Goal: Transaction & Acquisition: Purchase product/service

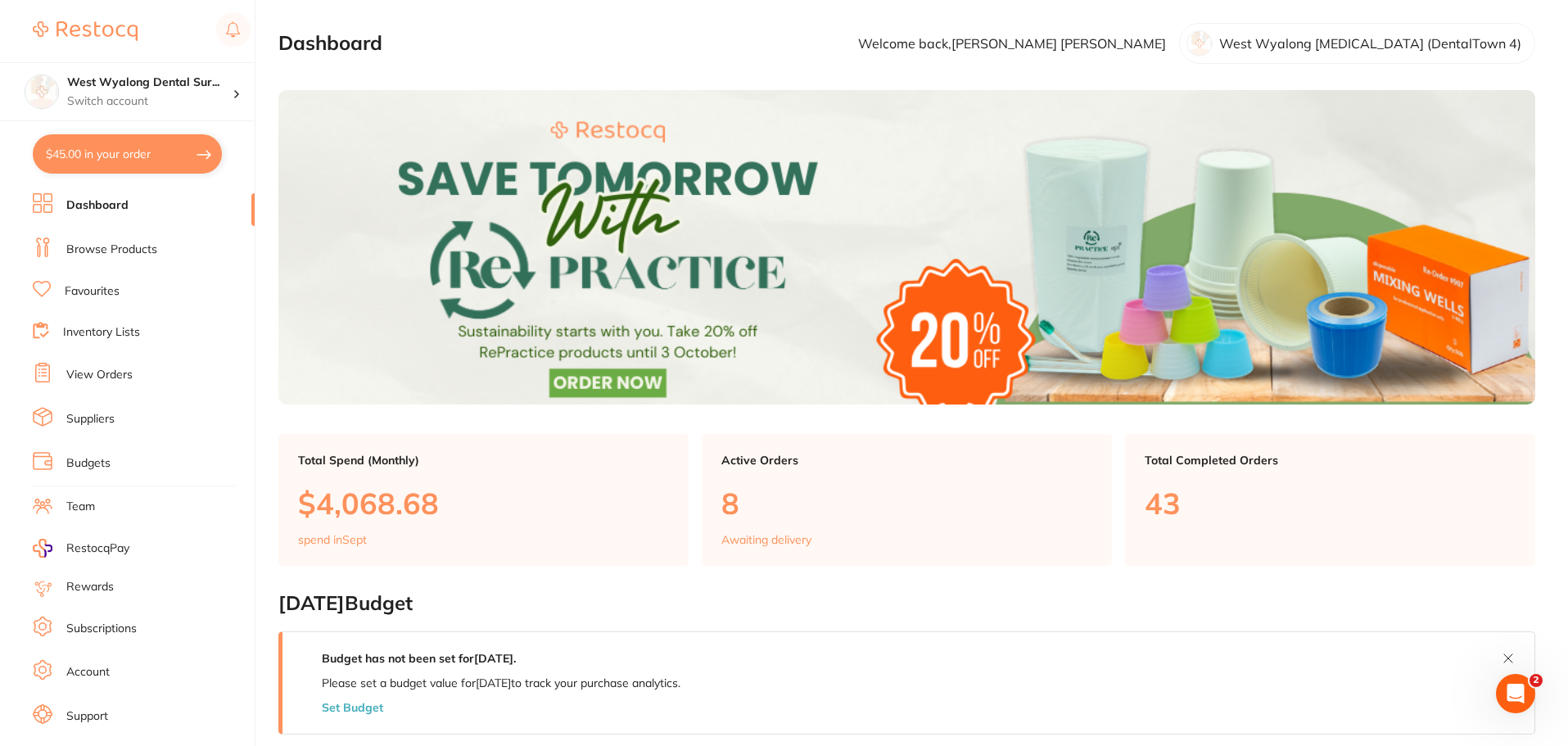
drag, startPoint x: 129, startPoint y: 147, endPoint x: 153, endPoint y: 159, distance: 26.8
click at [129, 147] on button "$45.00 in your order" at bounding box center [126, 154] width 189 height 39
checkbox input "true"
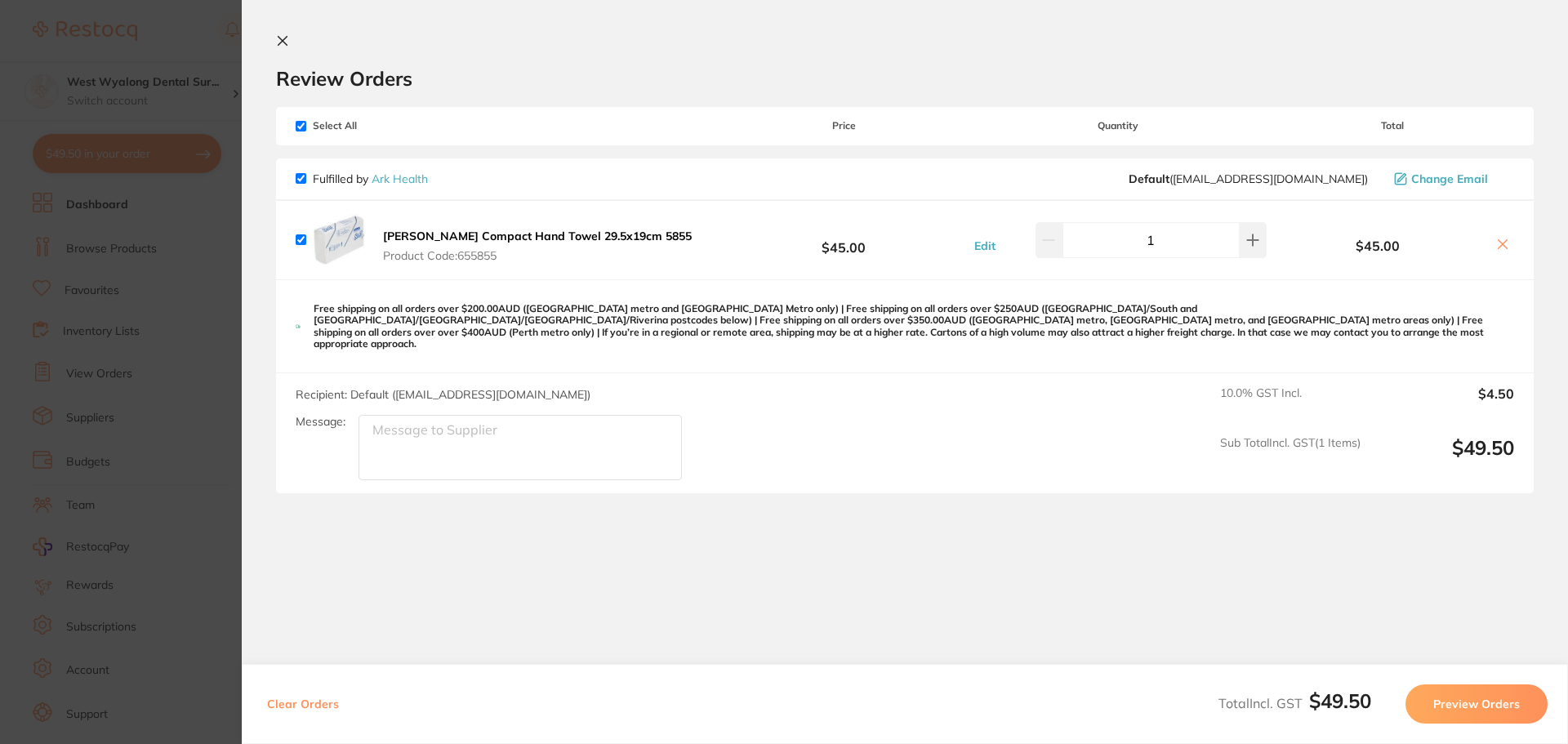
click at [1504, 249] on icon at bounding box center [1502, 244] width 13 height 13
click at [1502, 242] on icon at bounding box center [1503, 244] width 9 height 9
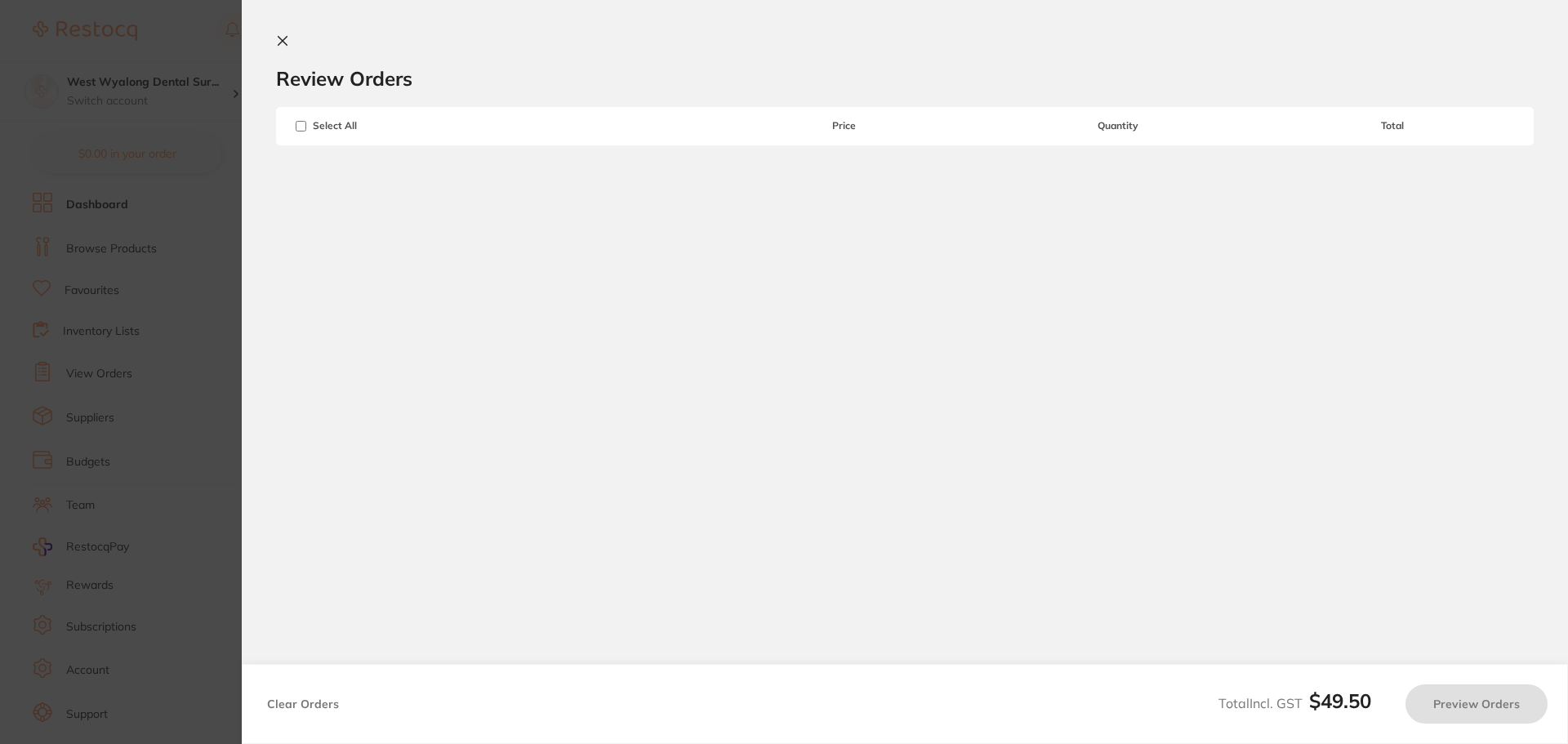
checkbox input "true"
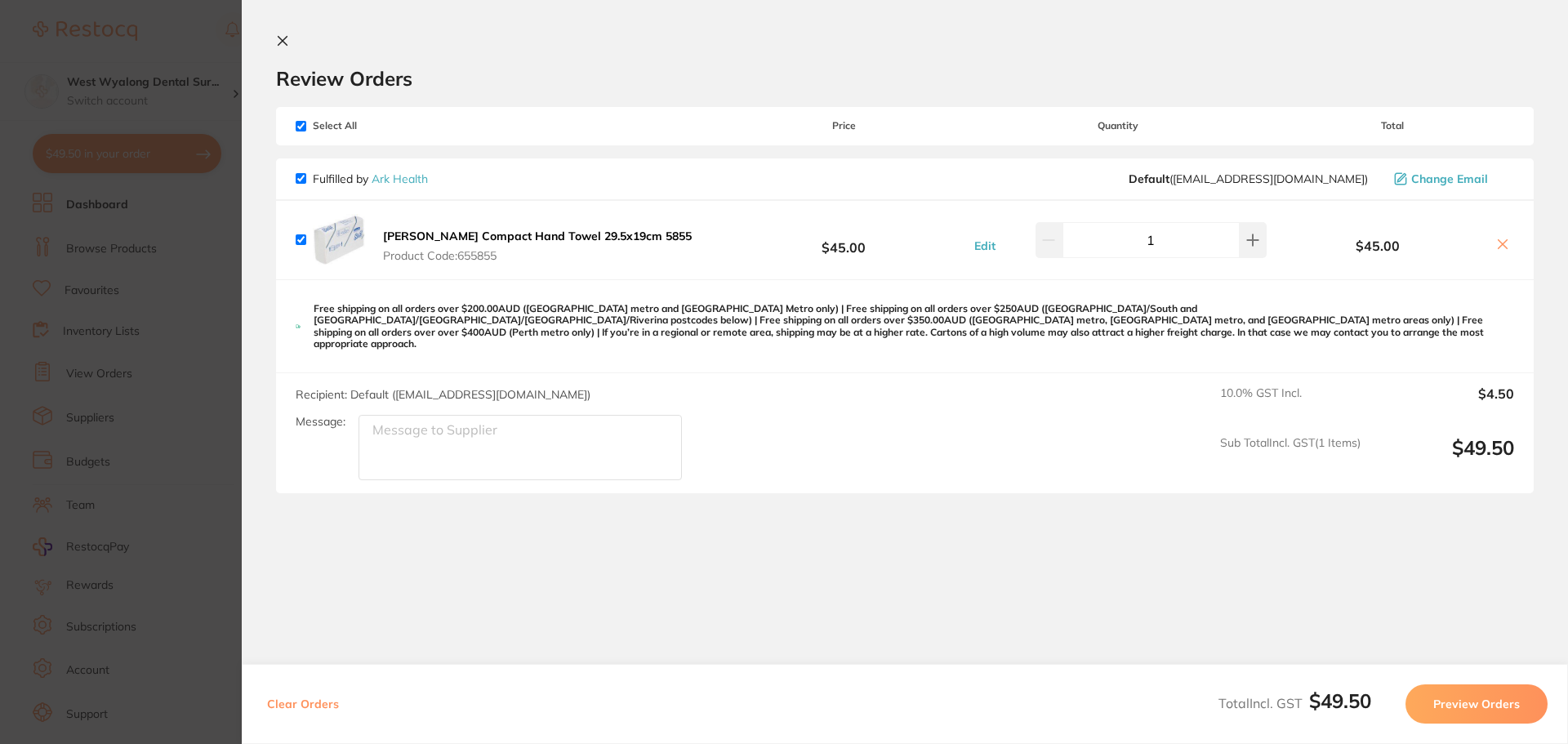
click at [1478, 699] on button "Preview Orders" at bounding box center [1476, 704] width 142 height 39
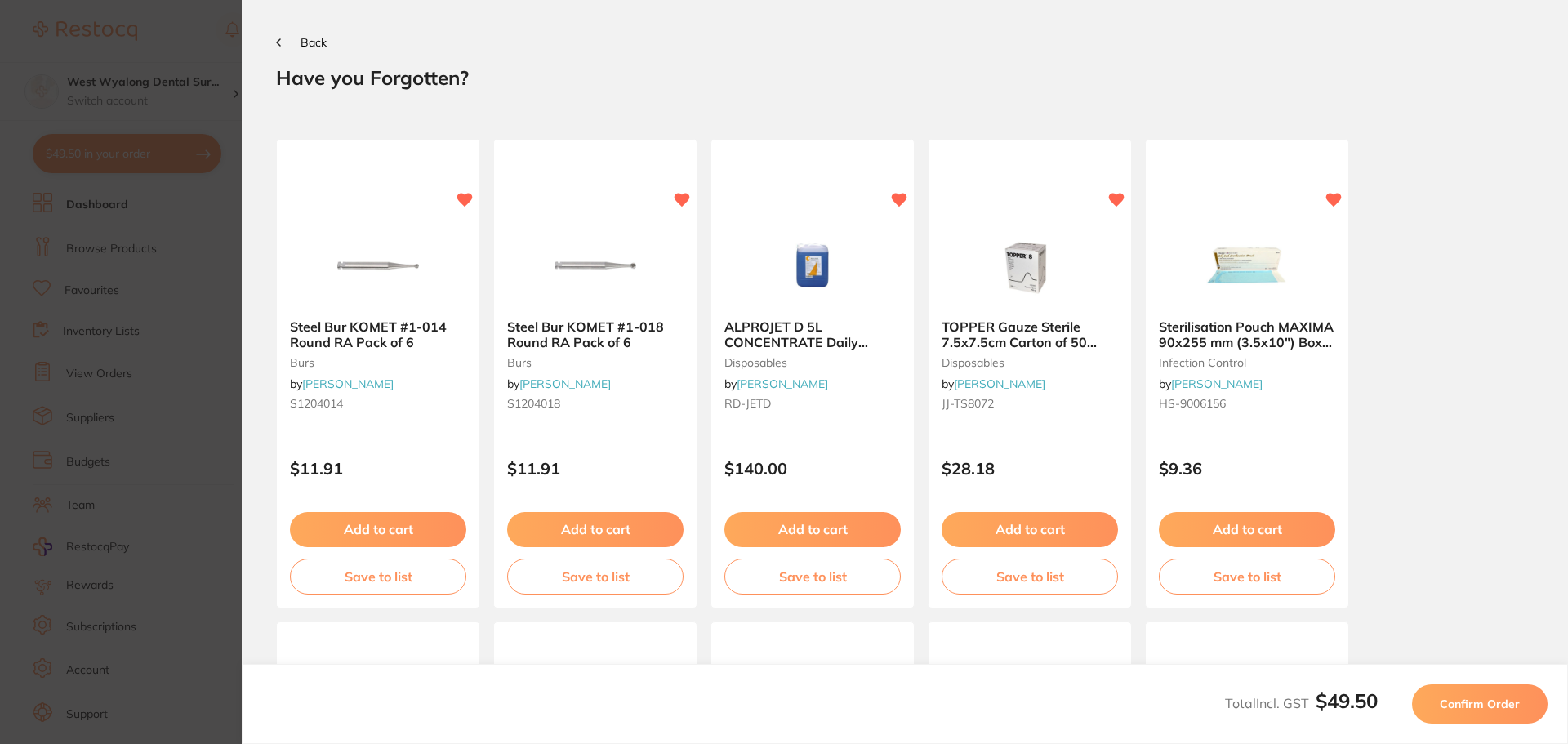
click at [1474, 692] on button "Confirm Order" at bounding box center [1479, 704] width 136 height 39
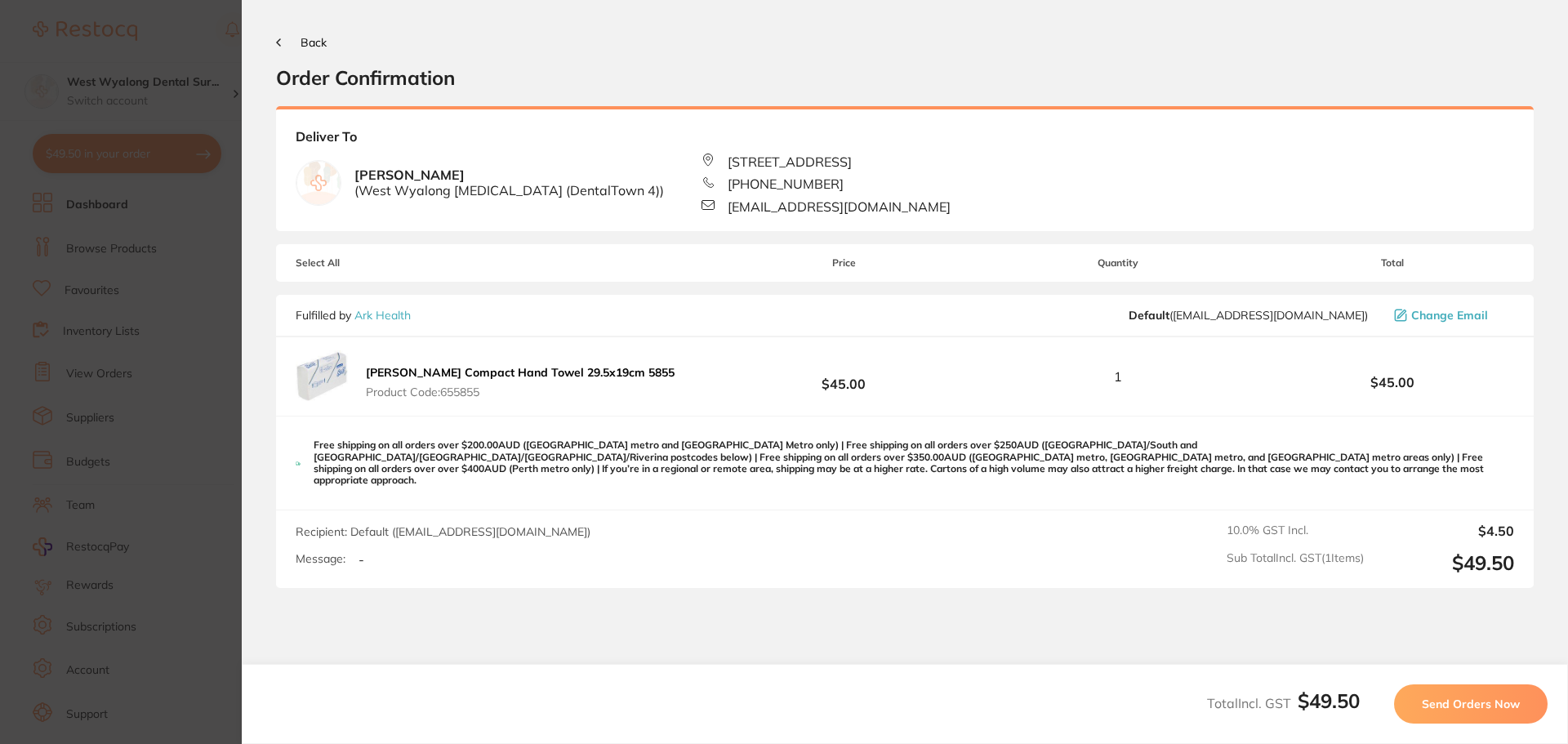
click at [1496, 716] on button "Send Orders Now" at bounding box center [1469, 704] width 153 height 39
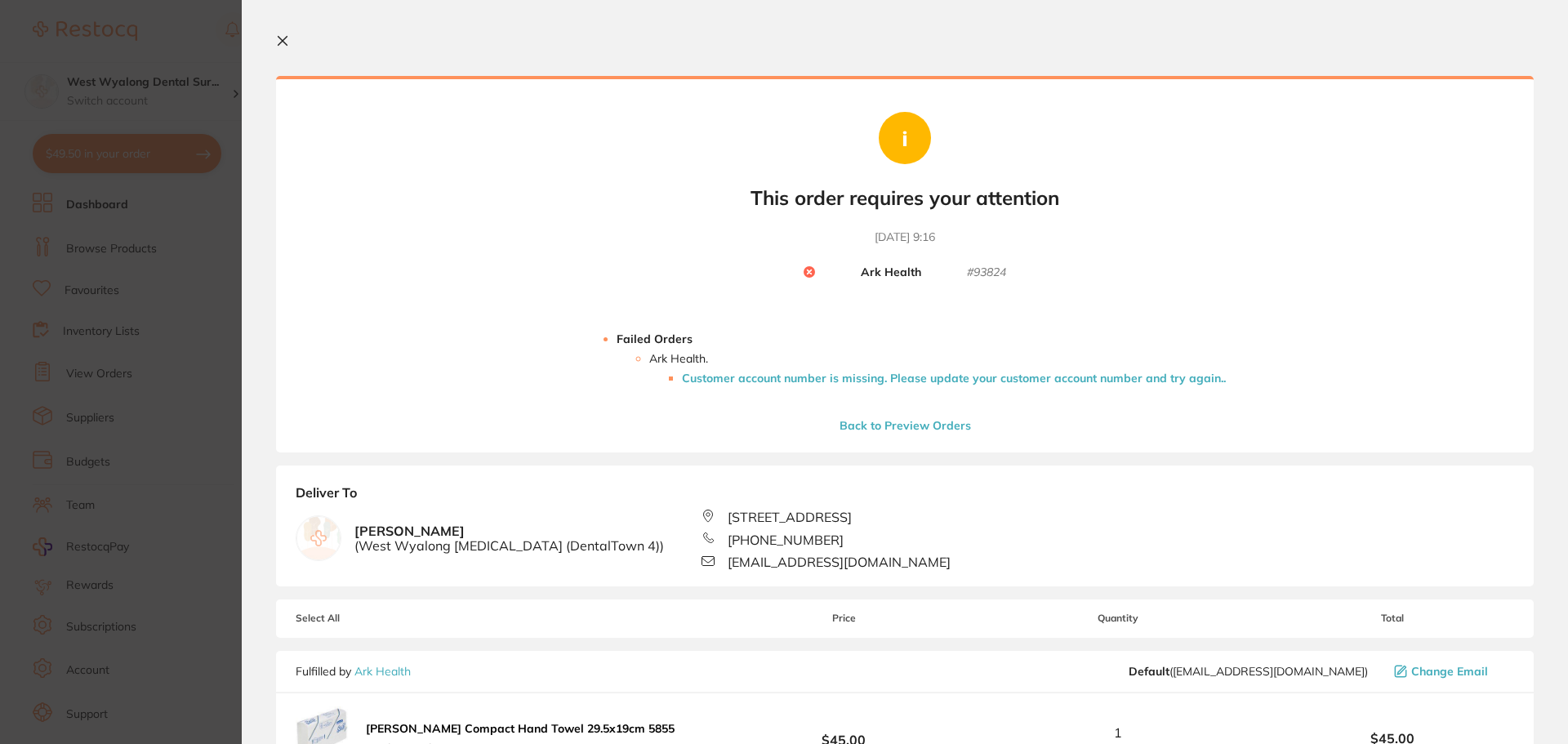
click at [285, 43] on icon at bounding box center [282, 41] width 9 height 9
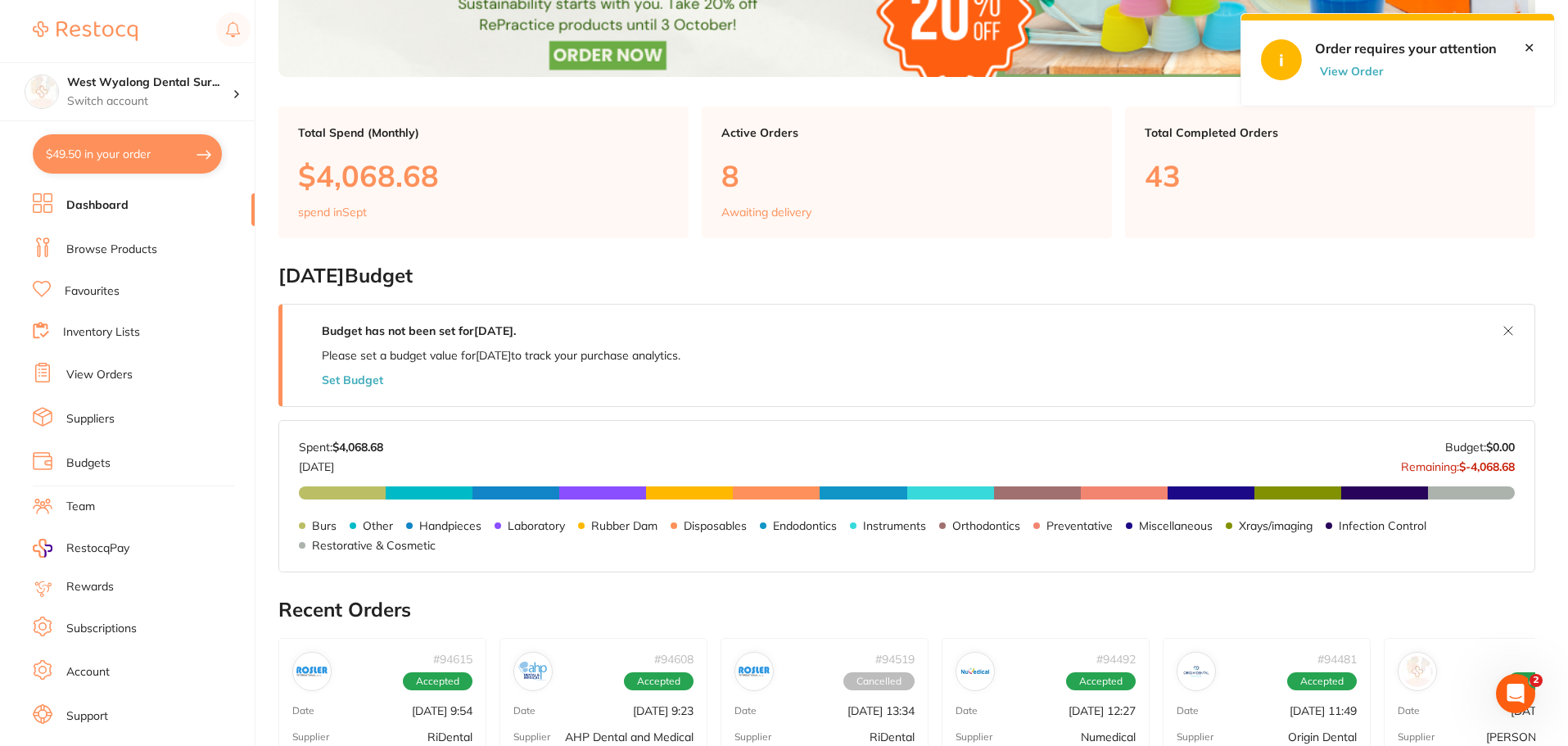
click at [143, 163] on button "$49.50 in your order" at bounding box center [126, 154] width 189 height 39
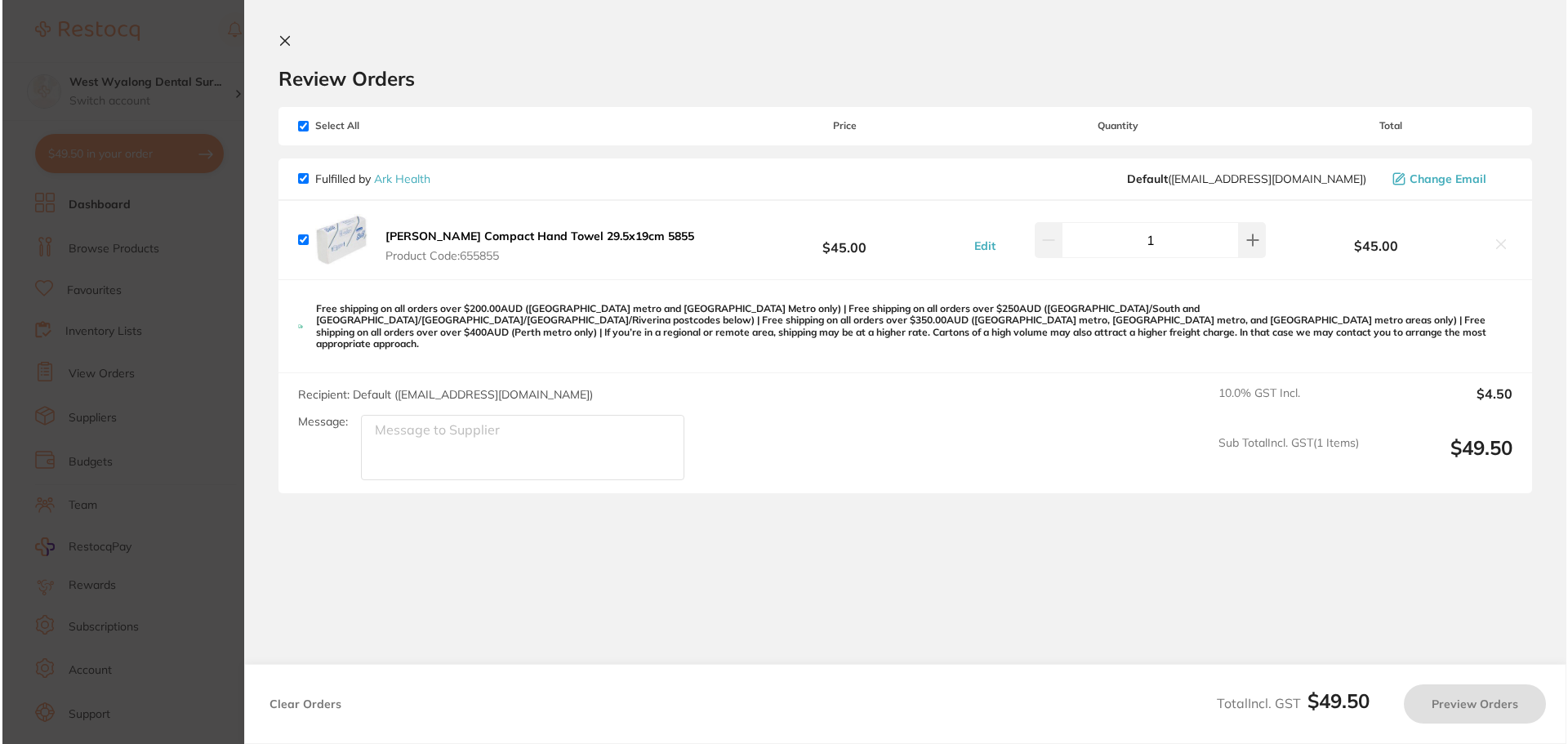
scroll to position [0, 0]
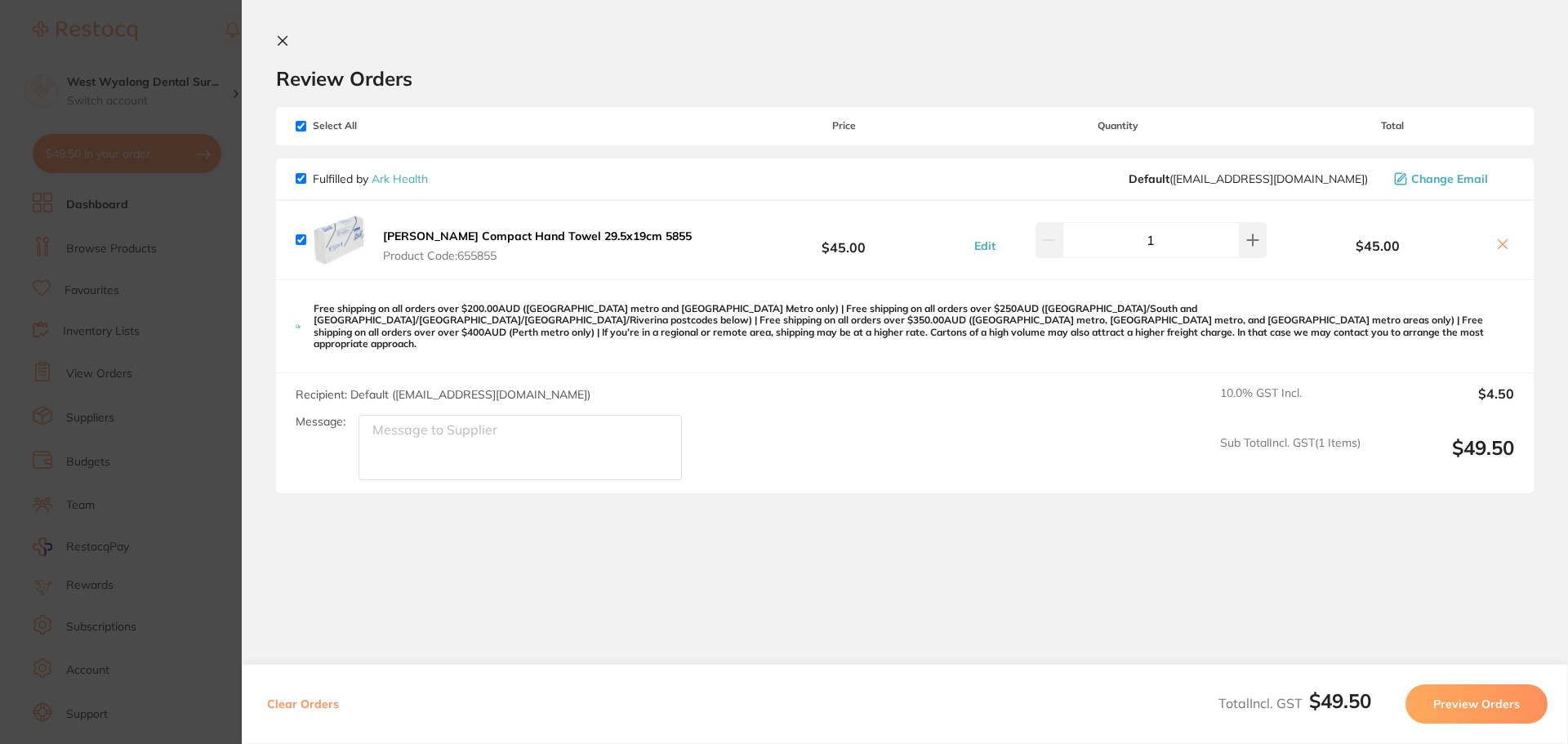
click at [302, 243] on input "checkbox" at bounding box center [301, 239] width 11 height 11
checkbox input "false"
click at [1504, 253] on button at bounding box center [1502, 246] width 22 height 18
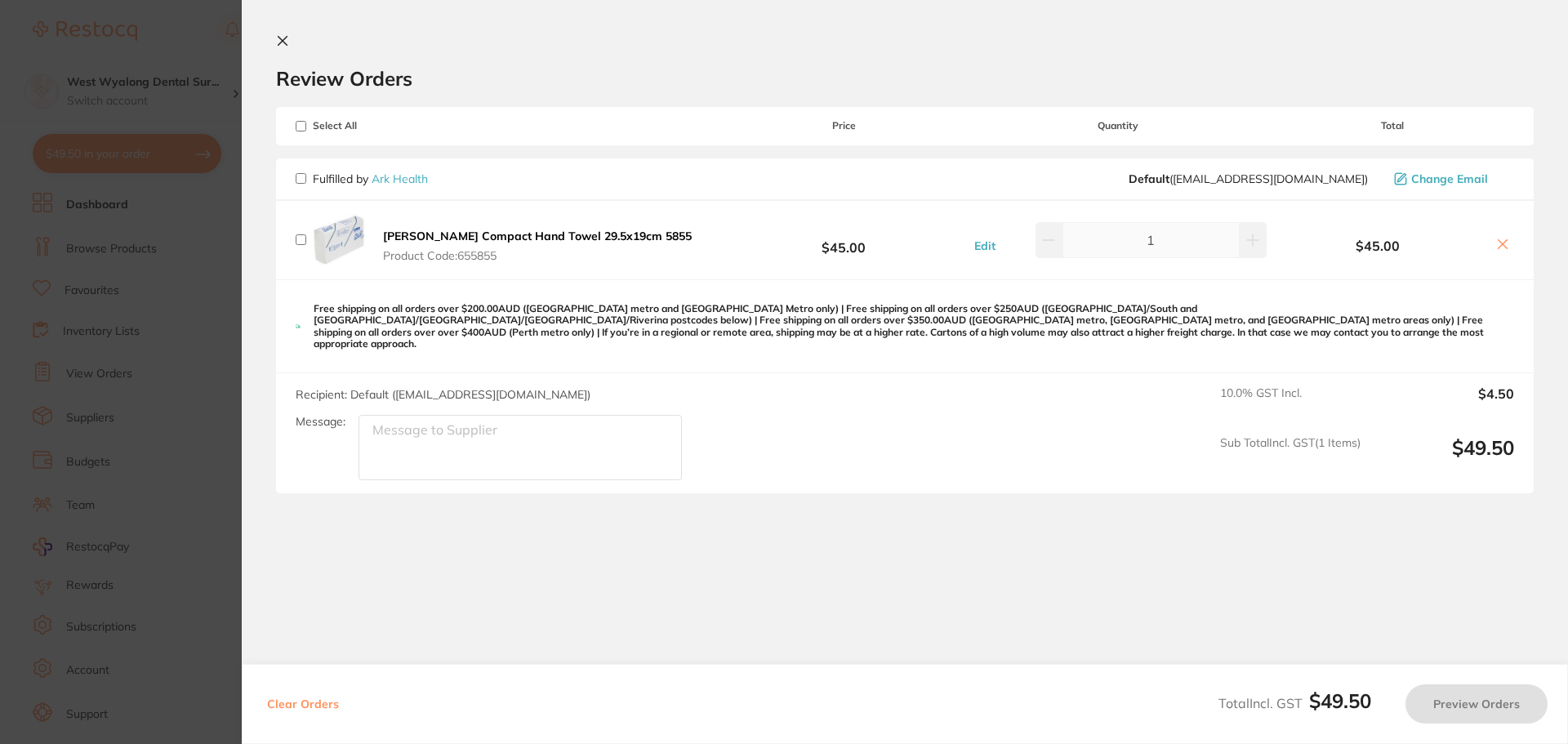
click at [302, 128] on input "checkbox" at bounding box center [301, 126] width 11 height 11
checkbox input "true"
click at [288, 47] on icon at bounding box center [282, 40] width 13 height 13
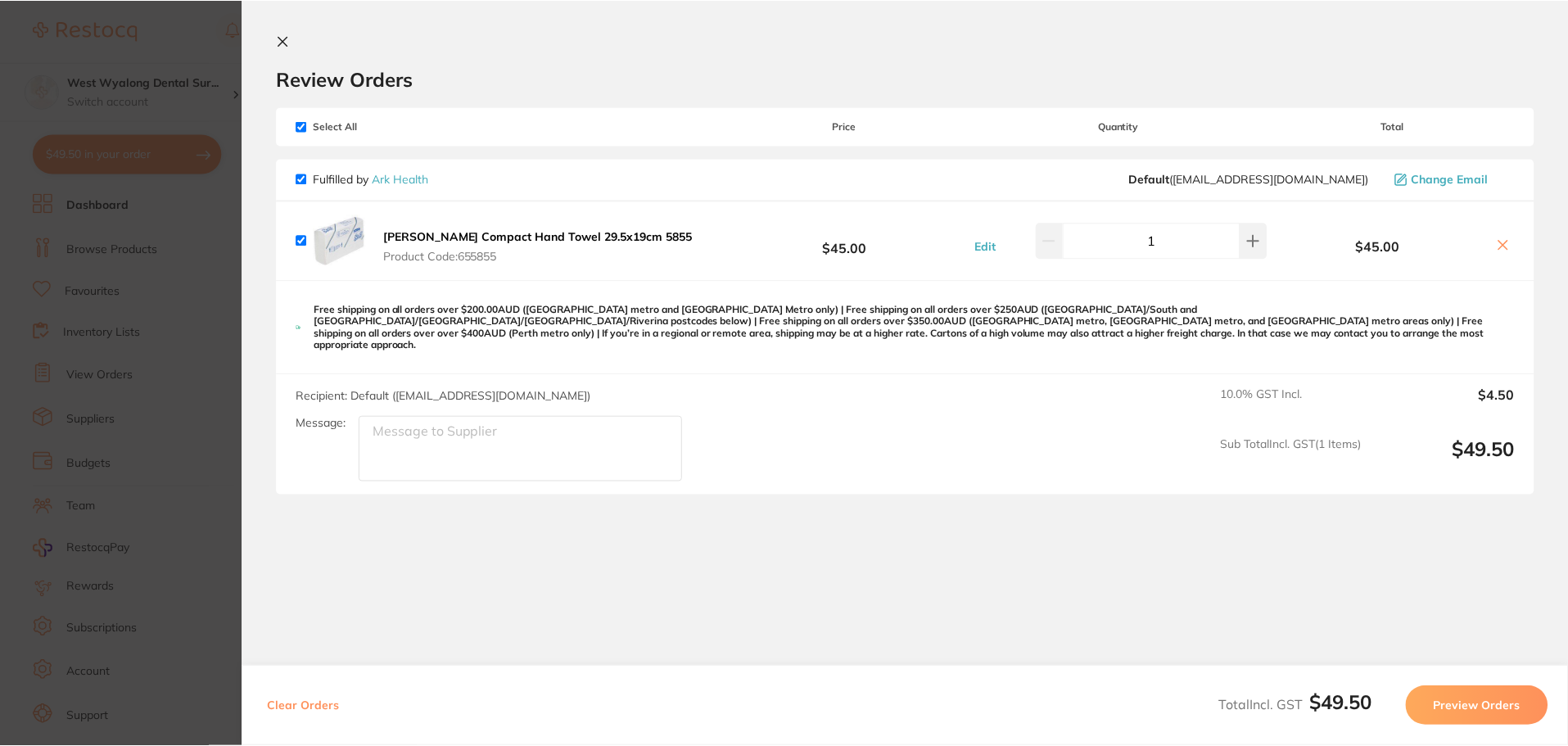
scroll to position [328, 0]
